Goal: Find specific page/section

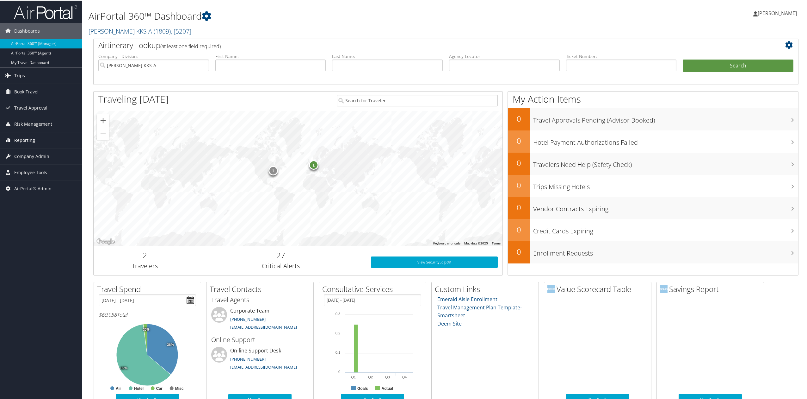
click at [42, 137] on link "Reporting" at bounding box center [41, 140] width 82 height 16
drag, startPoint x: 36, startPoint y: 151, endPoint x: 38, endPoint y: 156, distance: 5.7
click at [36, 151] on link "Unused Tickets" at bounding box center [41, 151] width 82 height 9
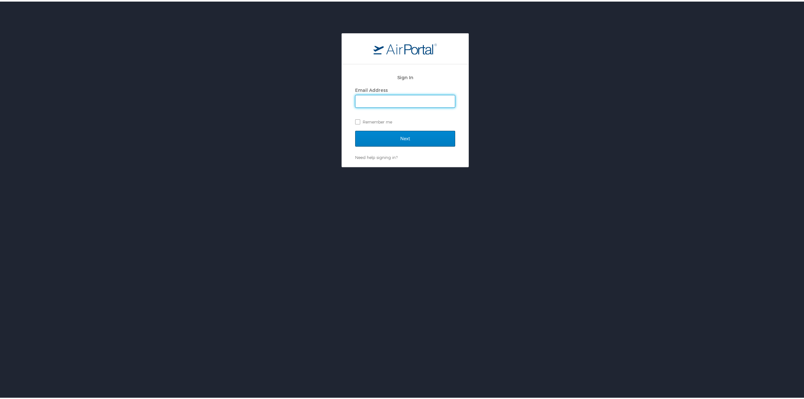
type input "[PERSON_NAME][EMAIL_ADDRESS][PERSON_NAME][DOMAIN_NAME]"
click at [384, 138] on input "Next" at bounding box center [405, 137] width 100 height 16
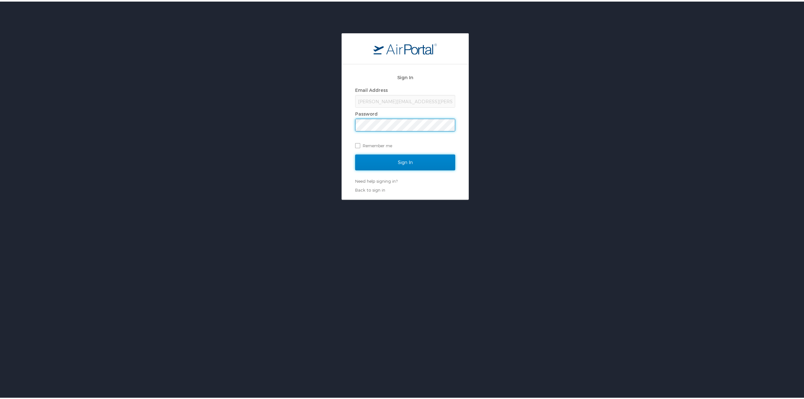
click at [383, 161] on input "Sign In" at bounding box center [405, 161] width 100 height 16
